Goal: Task Accomplishment & Management: Manage account settings

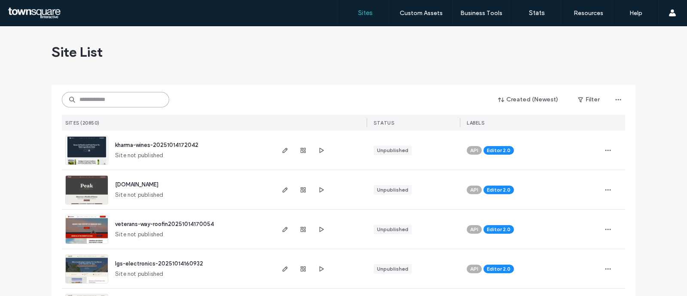
click at [134, 97] on input at bounding box center [115, 99] width 107 height 15
click at [114, 102] on input at bounding box center [115, 99] width 107 height 15
paste input "**********"
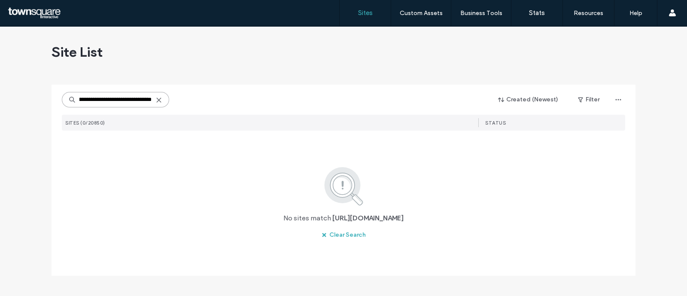
scroll to position [0, 59]
type input "**********"
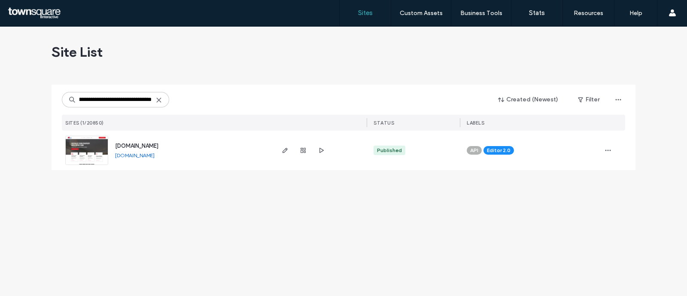
click at [139, 143] on span "[DOMAIN_NAME]" at bounding box center [136, 146] width 43 height 6
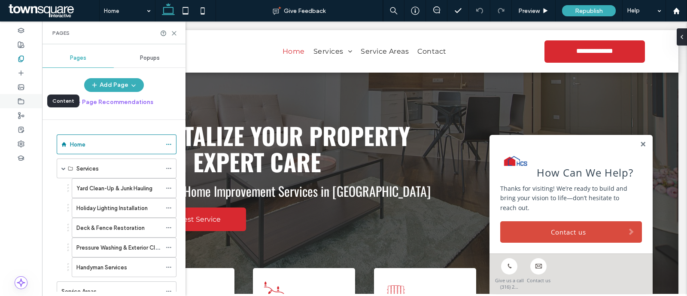
click at [24, 100] on div at bounding box center [21, 101] width 42 height 14
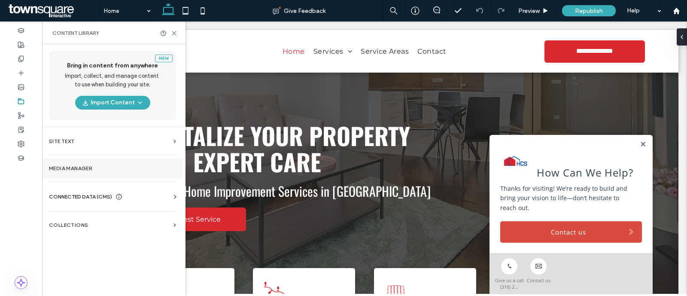
click at [73, 163] on section "Media Manager" at bounding box center [112, 168] width 141 height 20
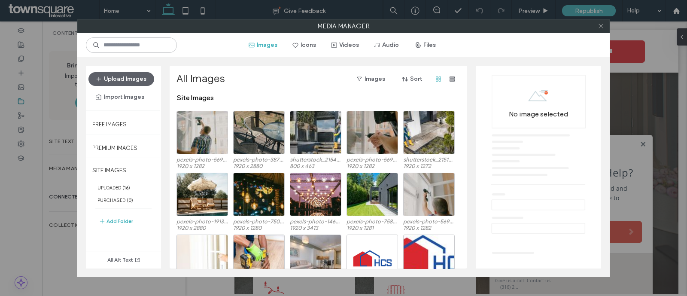
click at [601, 25] on icon at bounding box center [601, 26] width 6 height 6
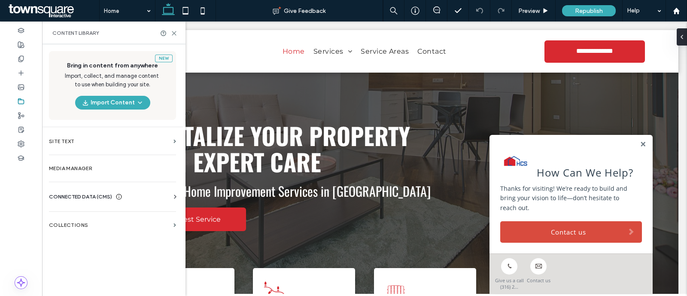
click at [85, 198] on span "CONNECTED DATA (CMS)" at bounding box center [80, 196] width 63 height 9
click at [98, 216] on label "Business Info" at bounding box center [114, 218] width 117 height 6
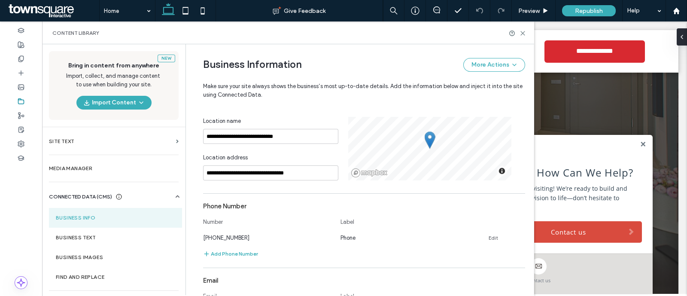
scroll to position [213, 0]
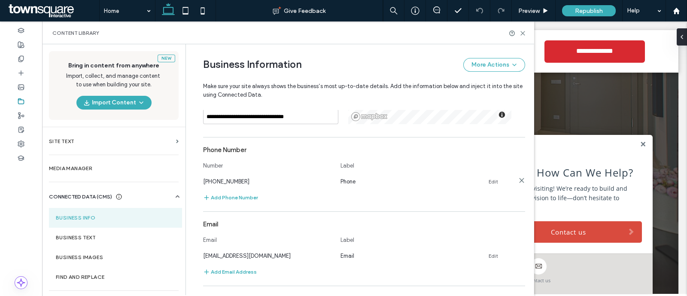
click at [490, 181] on link "Edit" at bounding box center [493, 181] width 9 height 7
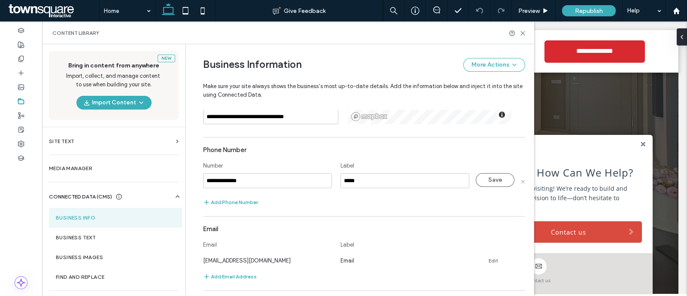
click at [214, 179] on input "**********" at bounding box center [267, 180] width 129 height 15
drag, startPoint x: 219, startPoint y: 183, endPoint x: 249, endPoint y: 183, distance: 30.5
click at [249, 183] on input "**********" at bounding box center [267, 180] width 129 height 15
type input "**********"
click at [493, 176] on button "Save" at bounding box center [495, 180] width 39 height 14
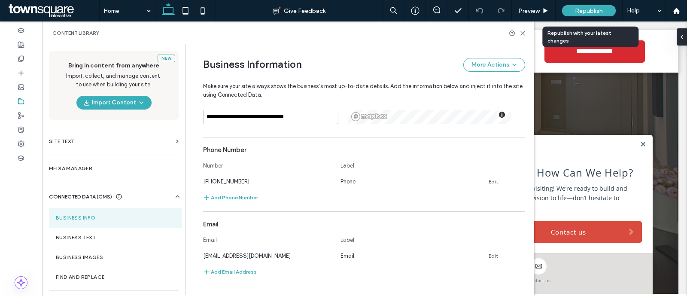
click at [573, 12] on div "Republish" at bounding box center [589, 10] width 54 height 11
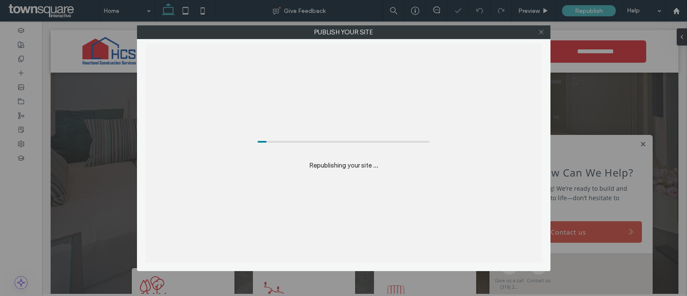
scroll to position [0, 0]
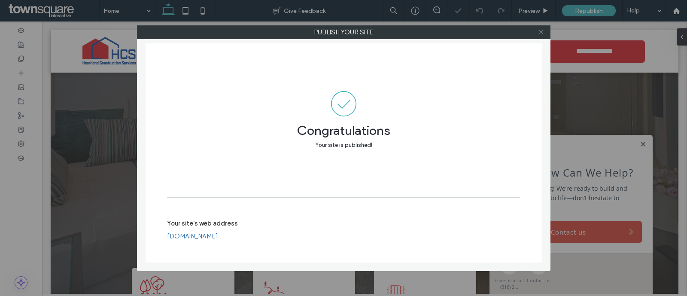
click at [539, 29] on icon at bounding box center [541, 32] width 6 height 6
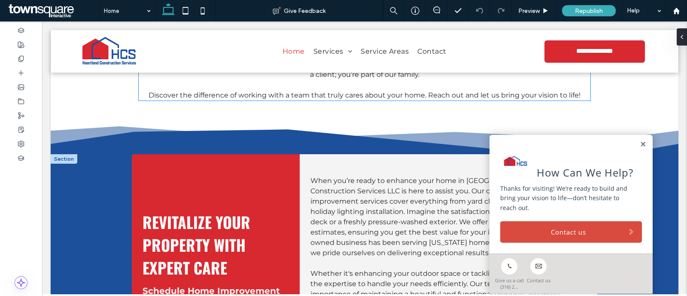
scroll to position [1288, 0]
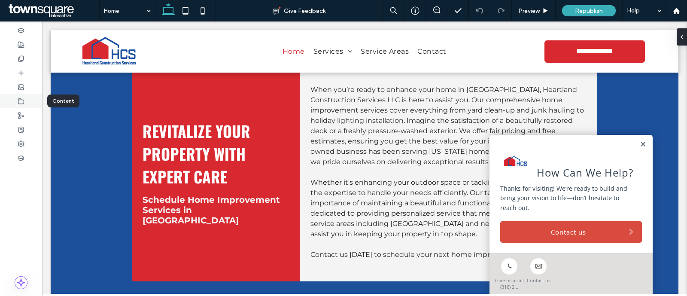
click at [19, 100] on icon at bounding box center [21, 101] width 7 height 7
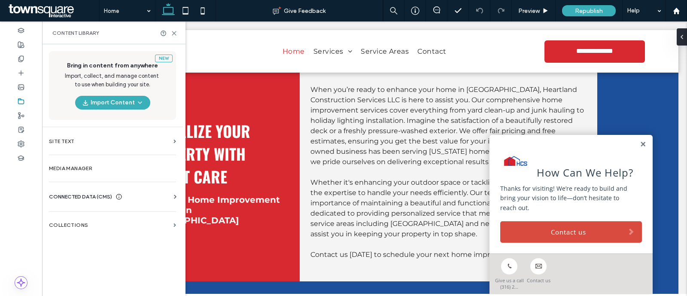
click at [101, 189] on div "CONNECTED DATA (CMS) Business Info Business Text Business Images Find and Repla…" at bounding box center [112, 197] width 141 height 22
click at [101, 192] on span "CONNECTED DATA (CMS)" at bounding box center [80, 196] width 63 height 9
click at [110, 196] on span "CONNECTED DATA (CMS)" at bounding box center [80, 196] width 63 height 9
click at [91, 197] on span "CONNECTED DATA (CMS)" at bounding box center [80, 196] width 63 height 9
click at [92, 221] on section "Business Info" at bounding box center [114, 218] width 131 height 20
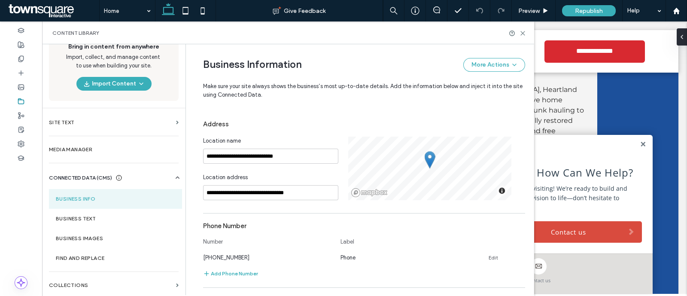
scroll to position [191, 0]
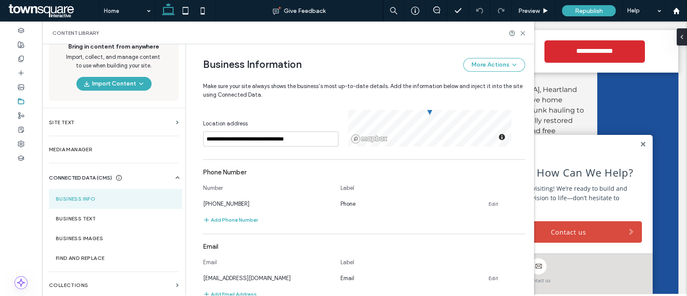
drag, startPoint x: 236, startPoint y: 203, endPoint x: 462, endPoint y: 213, distance: 226.1
click at [441, 211] on section "Phone Number Number Label (620) 605-1928 Phone Edit Add Phone Number" at bounding box center [364, 194] width 322 height 61
click at [484, 200] on div "(620) 605-1928 Phone Edit" at bounding box center [356, 203] width 307 height 9
click at [489, 201] on link "Edit" at bounding box center [493, 204] width 9 height 7
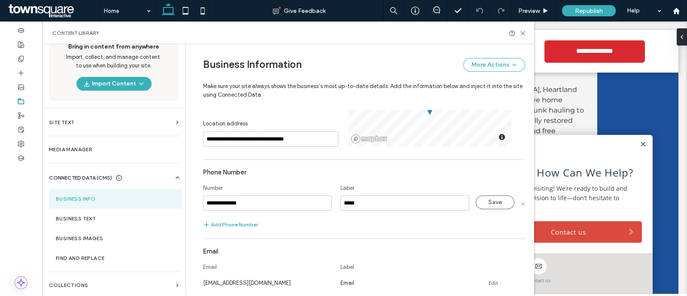
drag, startPoint x: 260, startPoint y: 205, endPoint x: 193, endPoint y: 203, distance: 67.0
click at [193, 203] on div "**********" at bounding box center [357, 223] width 335 height 738
click at [497, 201] on button "Save" at bounding box center [495, 202] width 39 height 14
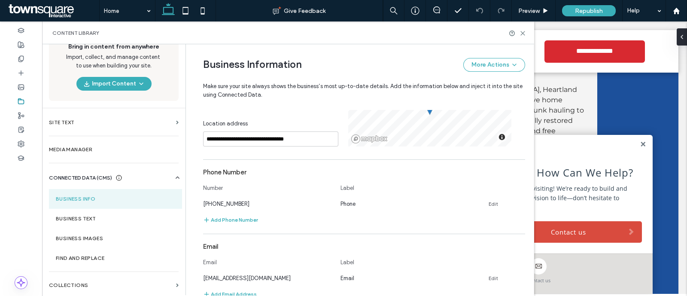
click at [519, 30] on div at bounding box center [517, 33] width 17 height 6
click at [522, 31] on icon at bounding box center [523, 33] width 6 height 6
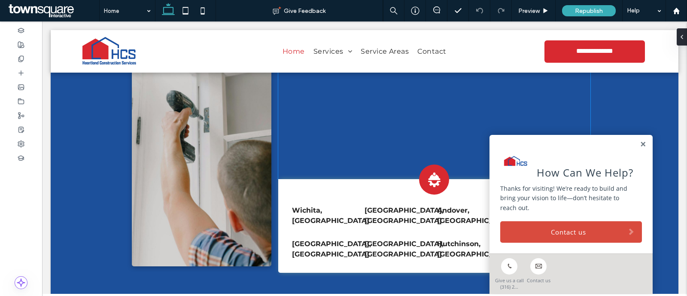
scroll to position [1941, 0]
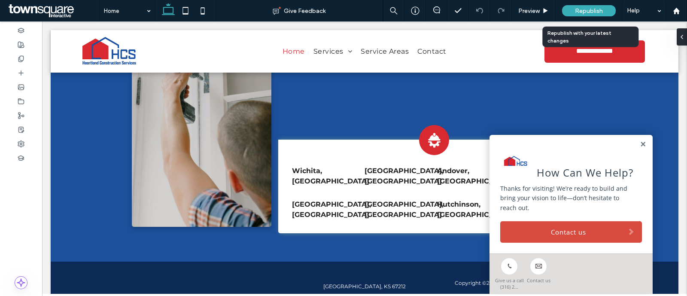
click at [572, 12] on div "Republish" at bounding box center [589, 10] width 54 height 11
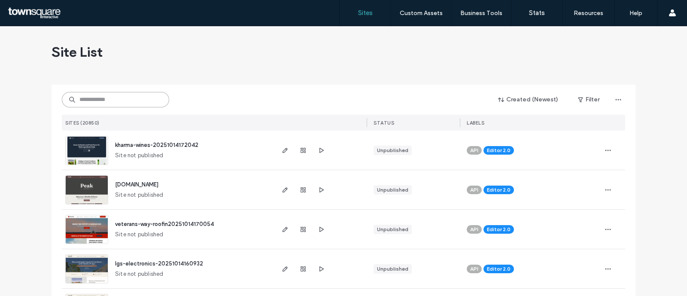
click at [119, 100] on input at bounding box center [115, 99] width 107 height 15
paste input "**********"
type input "**********"
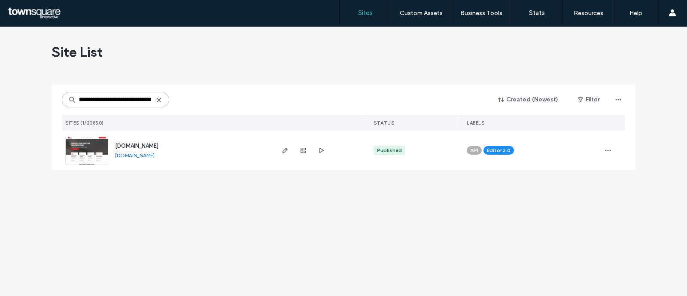
scroll to position [0, 0]
drag, startPoint x: 166, startPoint y: 143, endPoint x: 184, endPoint y: 139, distance: 18.4
click at [158, 143] on span "[DOMAIN_NAME]" at bounding box center [136, 146] width 43 height 6
